Goal: Task Accomplishment & Management: Manage account settings

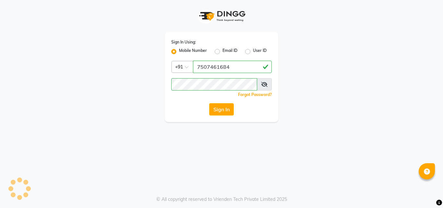
click at [221, 109] on button "Sign In" at bounding box center [221, 109] width 25 height 12
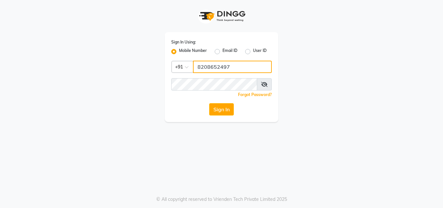
click at [240, 68] on input "8208652497" at bounding box center [232, 67] width 79 height 12
type input "8"
click at [227, 66] on input "Username" at bounding box center [232, 67] width 79 height 12
type input "7507461684"
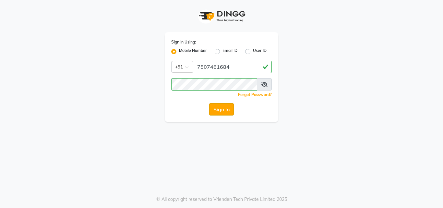
click at [224, 111] on button "Sign In" at bounding box center [221, 109] width 25 height 12
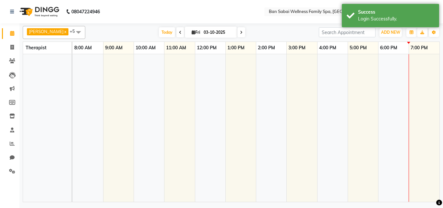
select select "en"
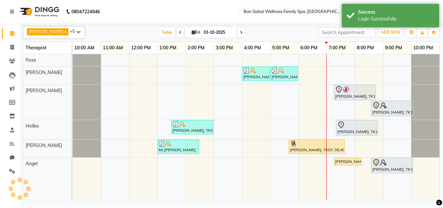
click at [347, 73] on div "Anil Mhaske, TK05, 04:00 PM-05:00 PM, Thai/Dry/Sports Massage(Strong Pressure-6…" at bounding box center [256, 127] width 367 height 146
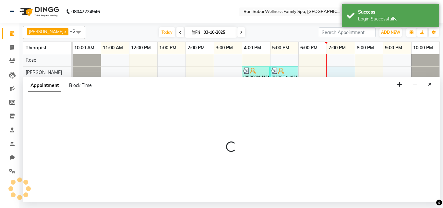
select select "78163"
select select "tentative"
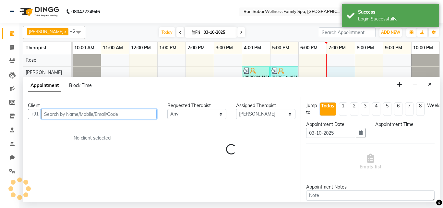
select select "1140"
click at [73, 115] on input "text" at bounding box center [99, 114] width 116 height 10
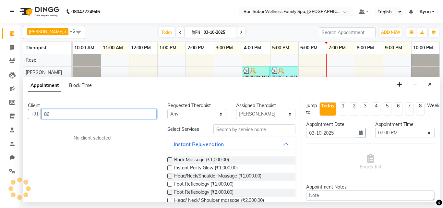
type input "8"
click at [93, 116] on input "9405870757" at bounding box center [85, 114] width 89 height 10
type input "9"
type input "8668574727"
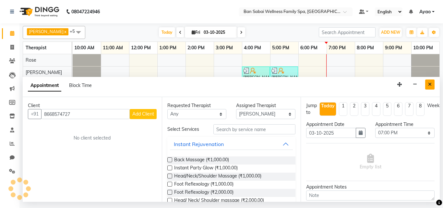
click at [429, 85] on icon "Close" at bounding box center [430, 84] width 4 height 5
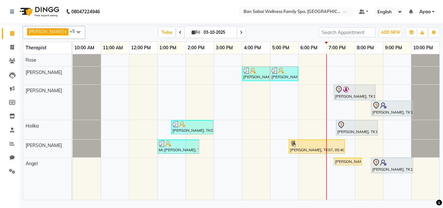
click at [231, 9] on nav "08047224946 Select Location × Ban Sabai Wellness Family Spa, Kalyani Nagar Defa…" at bounding box center [221, 11] width 443 height 23
click at [72, 29] on span at bounding box center [78, 32] width 13 height 12
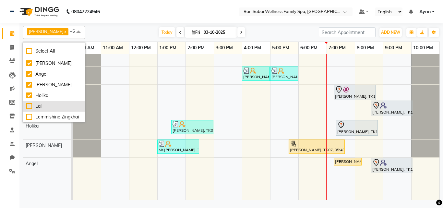
click at [43, 107] on div "Lai" at bounding box center [53, 106] width 55 height 7
checkbox input "true"
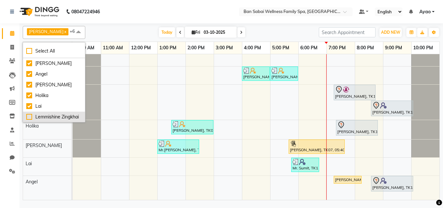
click at [50, 115] on div "Lemmishine Zingkhai" at bounding box center [53, 117] width 55 height 7
checkbox input "true"
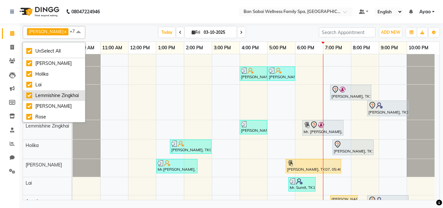
scroll to position [29, 0]
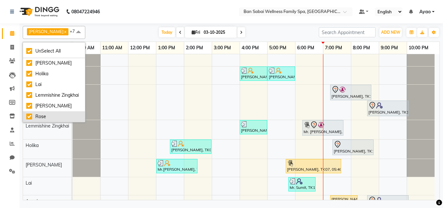
click at [49, 114] on div "Rose" at bounding box center [53, 116] width 55 height 7
checkbox input "false"
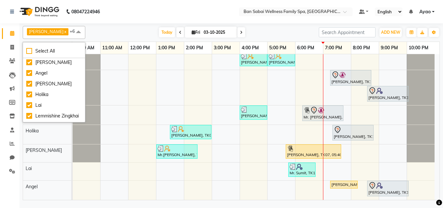
scroll to position [0, 0]
click at [223, 10] on nav "08047224946 Select Location × Ban Sabai Wellness Family Spa, Kalyani Nagar Defa…" at bounding box center [221, 11] width 443 height 23
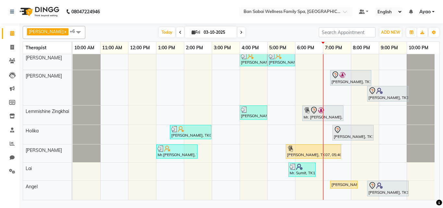
click at [425, 11] on span "Ayao" at bounding box center [425, 11] width 11 height 7
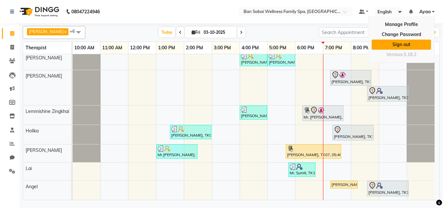
click at [402, 44] on link "Sign out" at bounding box center [401, 45] width 59 height 10
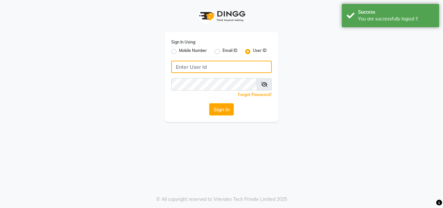
type input "7507461684"
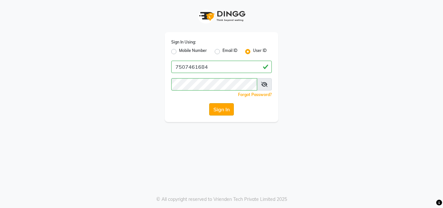
click at [219, 111] on button "Sign In" at bounding box center [221, 109] width 25 height 12
click at [196, 51] on label "Mobile Number" at bounding box center [193, 52] width 28 height 8
click at [183, 51] on input "Mobile Number" at bounding box center [181, 50] width 4 height 4
radio input "true"
radio input "false"
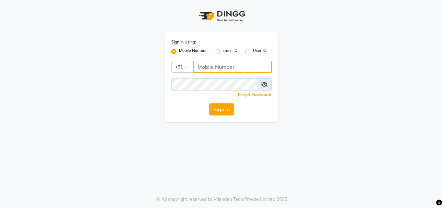
click at [232, 70] on input "Username" at bounding box center [232, 67] width 79 height 12
type input "8208652497"
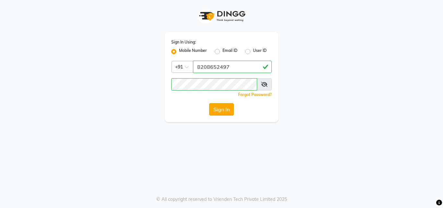
click at [222, 107] on button "Sign In" at bounding box center [221, 109] width 25 height 12
